Goal: Task Accomplishment & Management: Complete application form

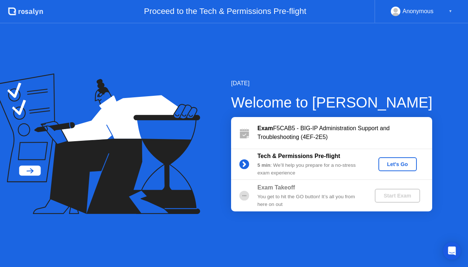
click at [400, 161] on div "Let's Go" at bounding box center [397, 164] width 33 height 6
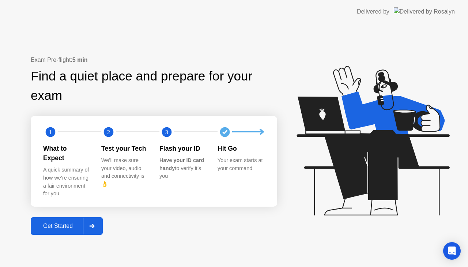
click at [76, 217] on button "Get Started" at bounding box center [67, 226] width 72 height 18
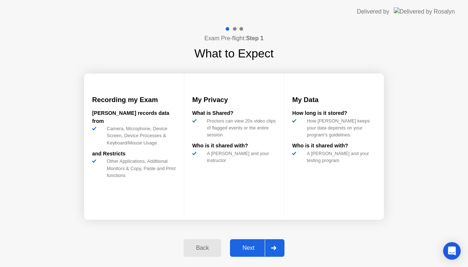
click at [260, 245] on div "Next" at bounding box center [248, 248] width 33 height 7
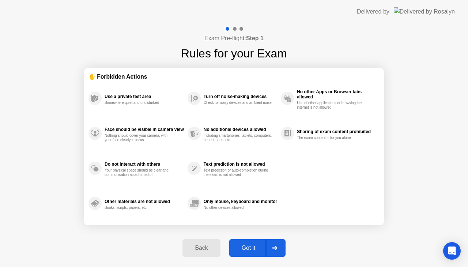
click at [274, 246] on icon at bounding box center [274, 248] width 5 height 4
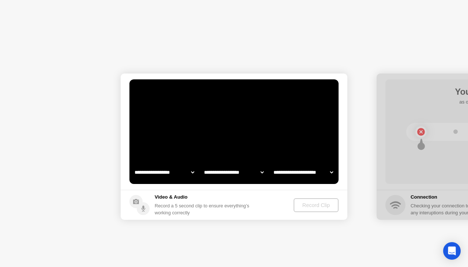
select select "**********"
select select "*******"
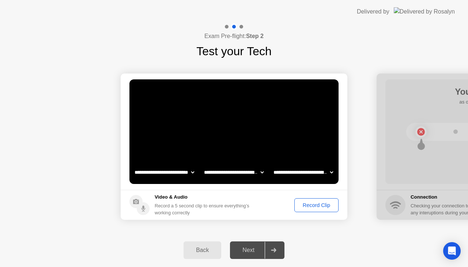
click at [299, 203] on div "Record Clip" at bounding box center [316, 205] width 39 height 6
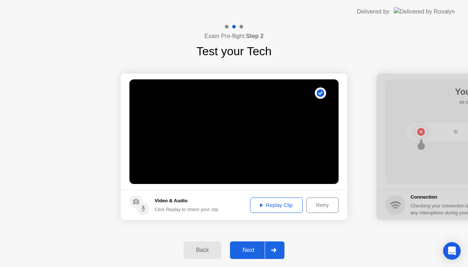
click at [269, 246] on div at bounding box center [274, 250] width 18 height 17
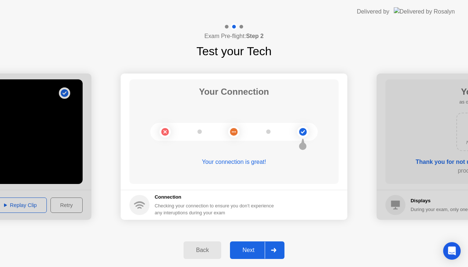
click at [277, 248] on div at bounding box center [274, 250] width 18 height 17
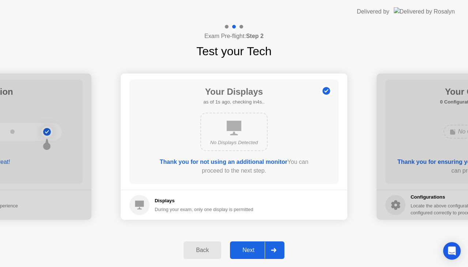
click at [273, 255] on div at bounding box center [274, 250] width 18 height 17
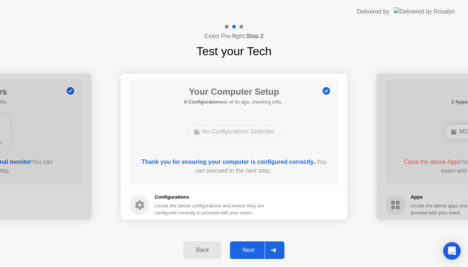
click at [272, 250] on icon at bounding box center [273, 250] width 5 height 4
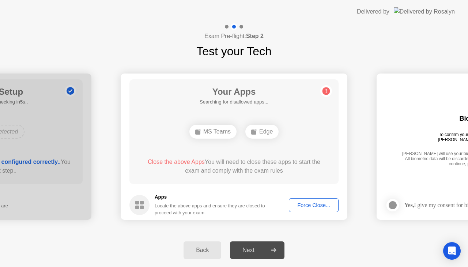
click at [301, 204] on div "Force Close..." at bounding box center [313, 205] width 45 height 6
click at [317, 209] on button "Force Close..." at bounding box center [314, 205] width 50 height 14
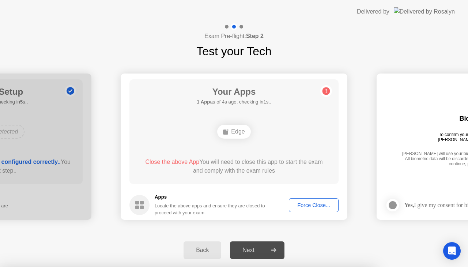
click at [298, 203] on div "Force Close..." at bounding box center [313, 205] width 45 height 6
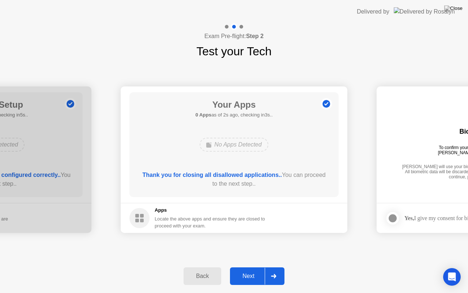
click at [278, 267] on div at bounding box center [274, 275] width 18 height 17
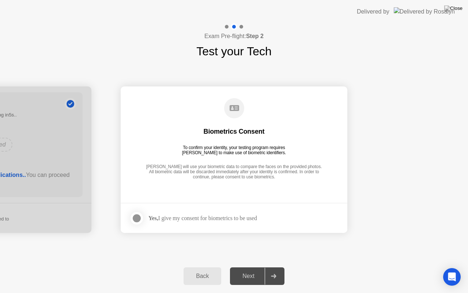
click at [139, 221] on div at bounding box center [136, 218] width 9 height 9
click at [277, 267] on icon at bounding box center [273, 276] width 5 height 4
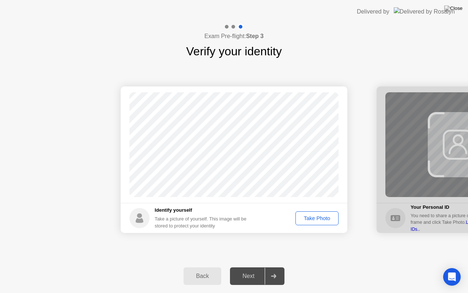
click at [319, 217] on div "Take Photo" at bounding box center [317, 218] width 38 height 6
click at [318, 219] on div "Retake" at bounding box center [322, 218] width 29 height 6
click at [318, 219] on div "Take Photo" at bounding box center [317, 218] width 38 height 6
click at [274, 267] on div at bounding box center [274, 275] width 18 height 17
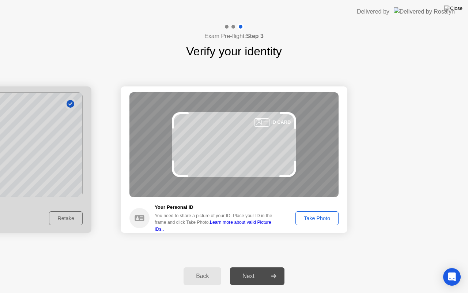
click at [309, 217] on div "Take Photo" at bounding box center [317, 218] width 38 height 6
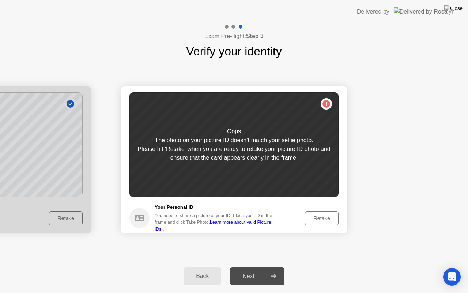
click at [312, 217] on div "Retake" at bounding box center [322, 218] width 29 height 6
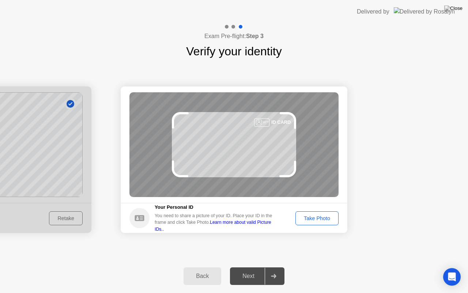
click at [312, 217] on div "Take Photo" at bounding box center [317, 218] width 38 height 6
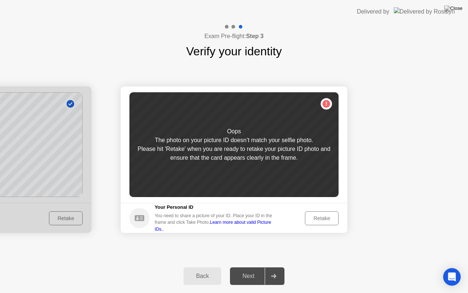
click at [312, 217] on div "Retake" at bounding box center [322, 218] width 29 height 6
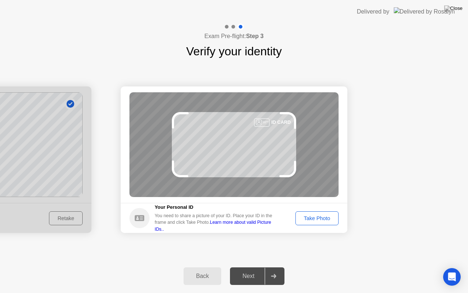
click at [312, 217] on div "Take Photo" at bounding box center [317, 218] width 38 height 6
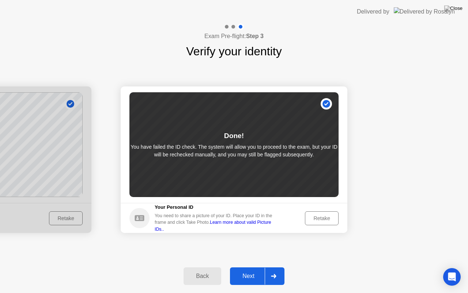
click at [277, 267] on div at bounding box center [274, 275] width 18 height 17
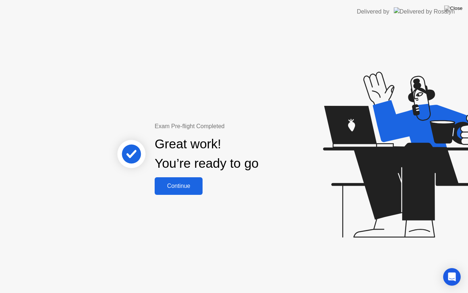
click at [278, 189] on div "Exam Pre-flight Completed Great work! You’re ready to go Continue" at bounding box center [207, 158] width 198 height 73
click at [177, 187] on div "Continue" at bounding box center [179, 186] width 44 height 7
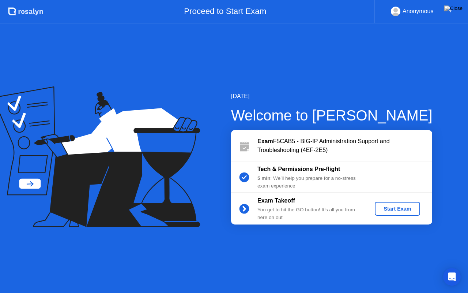
click at [392, 211] on div "Start Exam" at bounding box center [397, 209] width 39 height 6
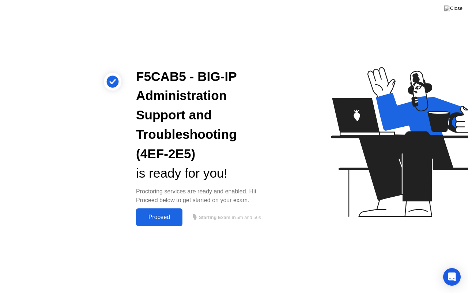
click at [161, 218] on div "Proceed" at bounding box center [159, 217] width 42 height 7
